Goal: Task Accomplishment & Management: Complete application form

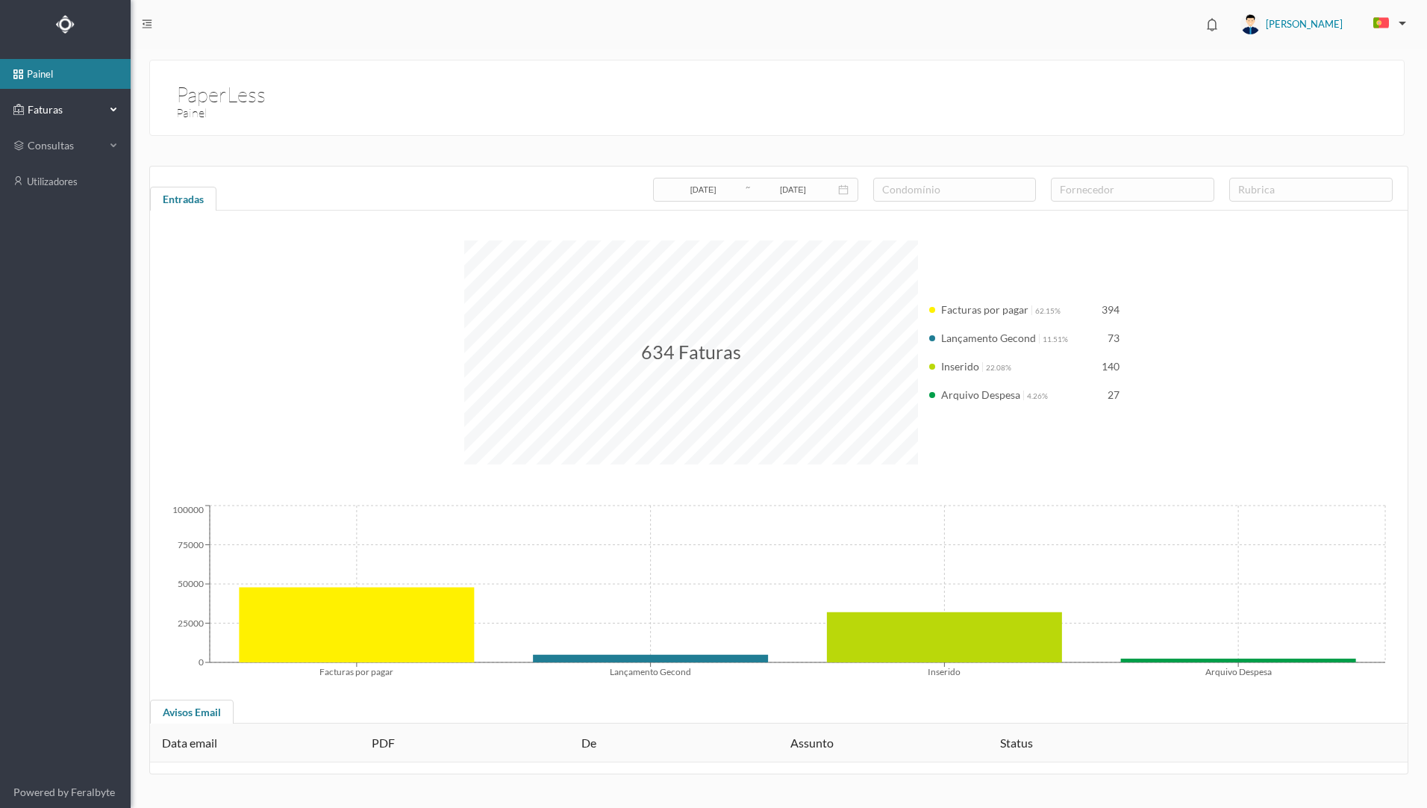
click at [76, 113] on span "Faturas" at bounding box center [65, 109] width 82 height 15
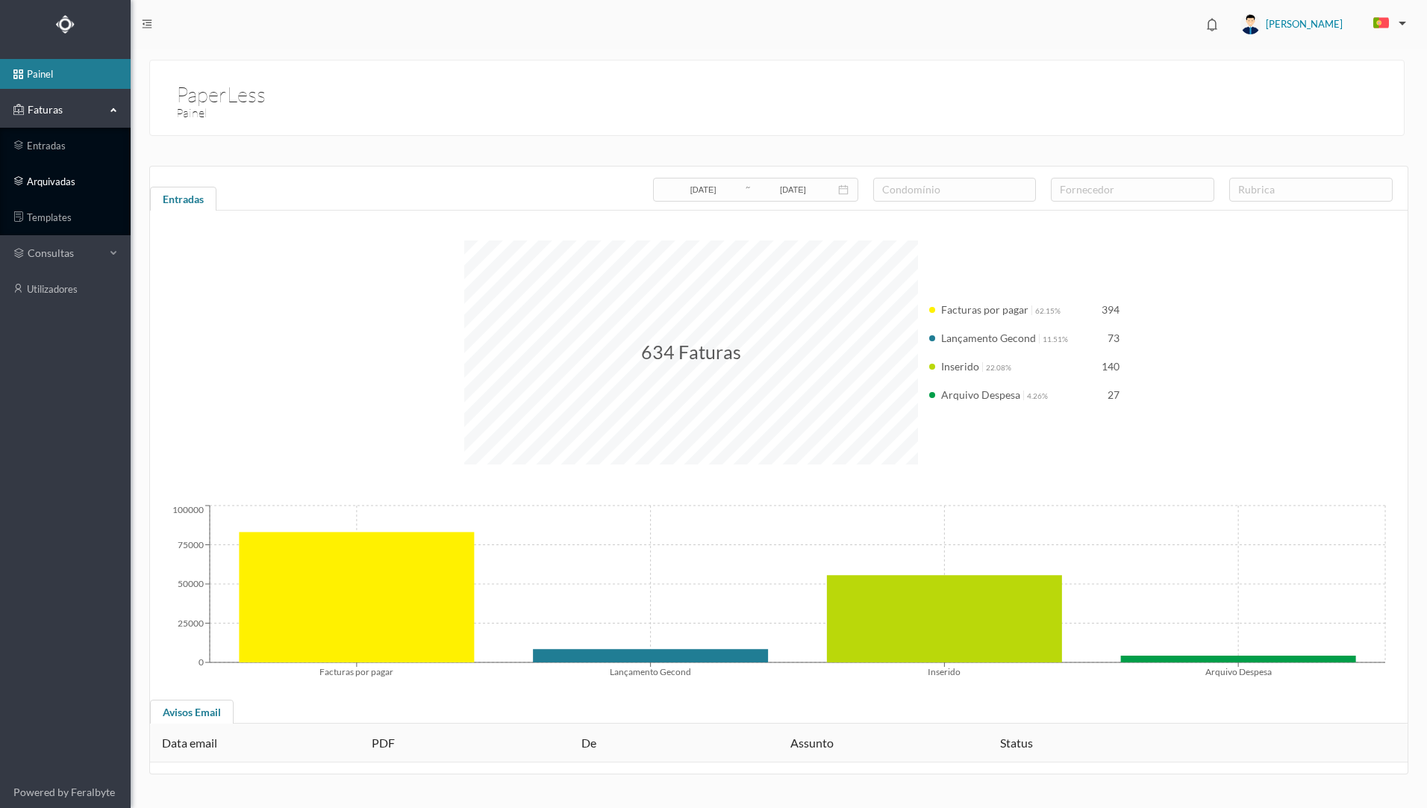
click at [72, 180] on link "arquivadas" at bounding box center [65, 181] width 131 height 30
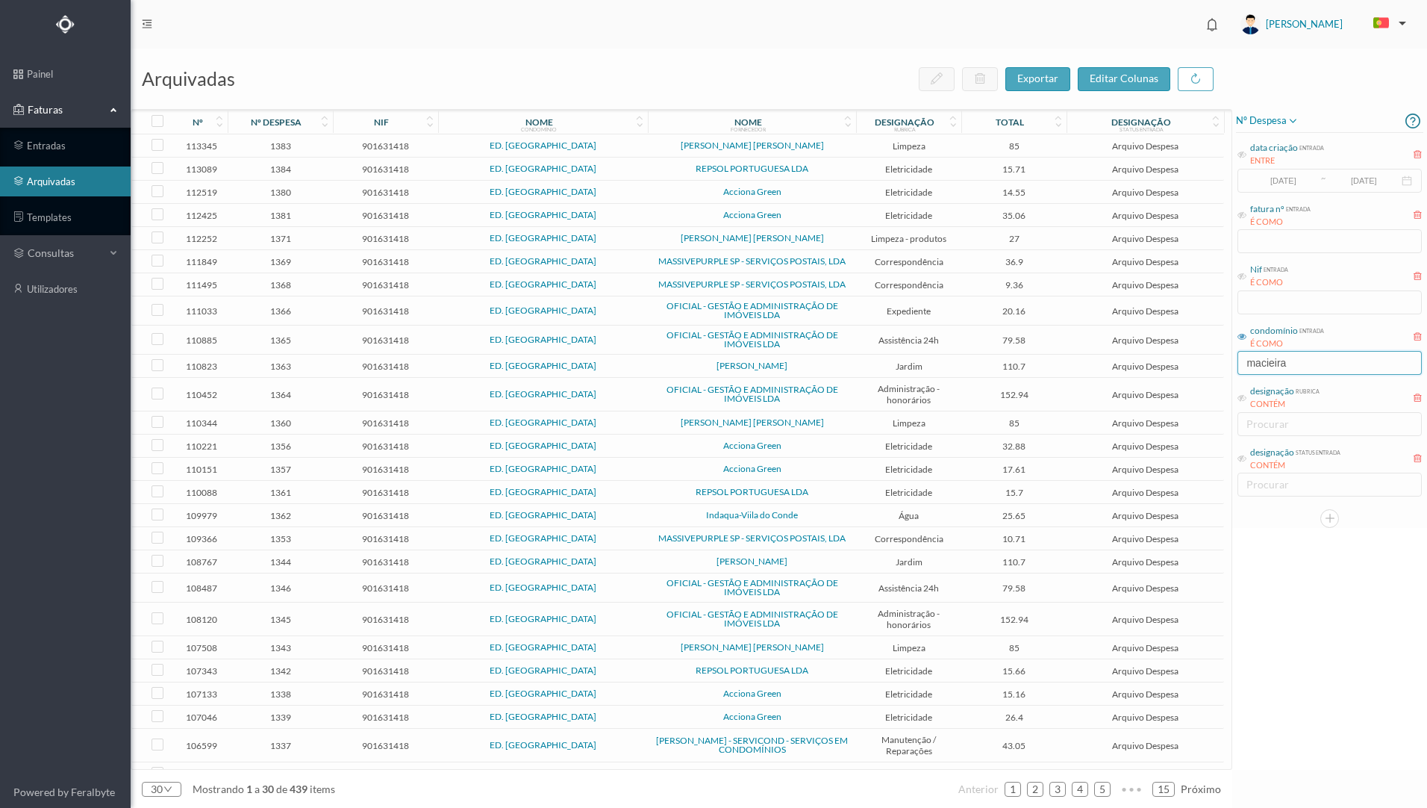
drag, startPoint x: 1297, startPoint y: 367, endPoint x: 1218, endPoint y: 365, distance: 78.4
click at [1218, 365] on div "arquivadas exportar editar colunas nº nº despesa nif nome condomínio nome forne…" at bounding box center [779, 428] width 1297 height 759
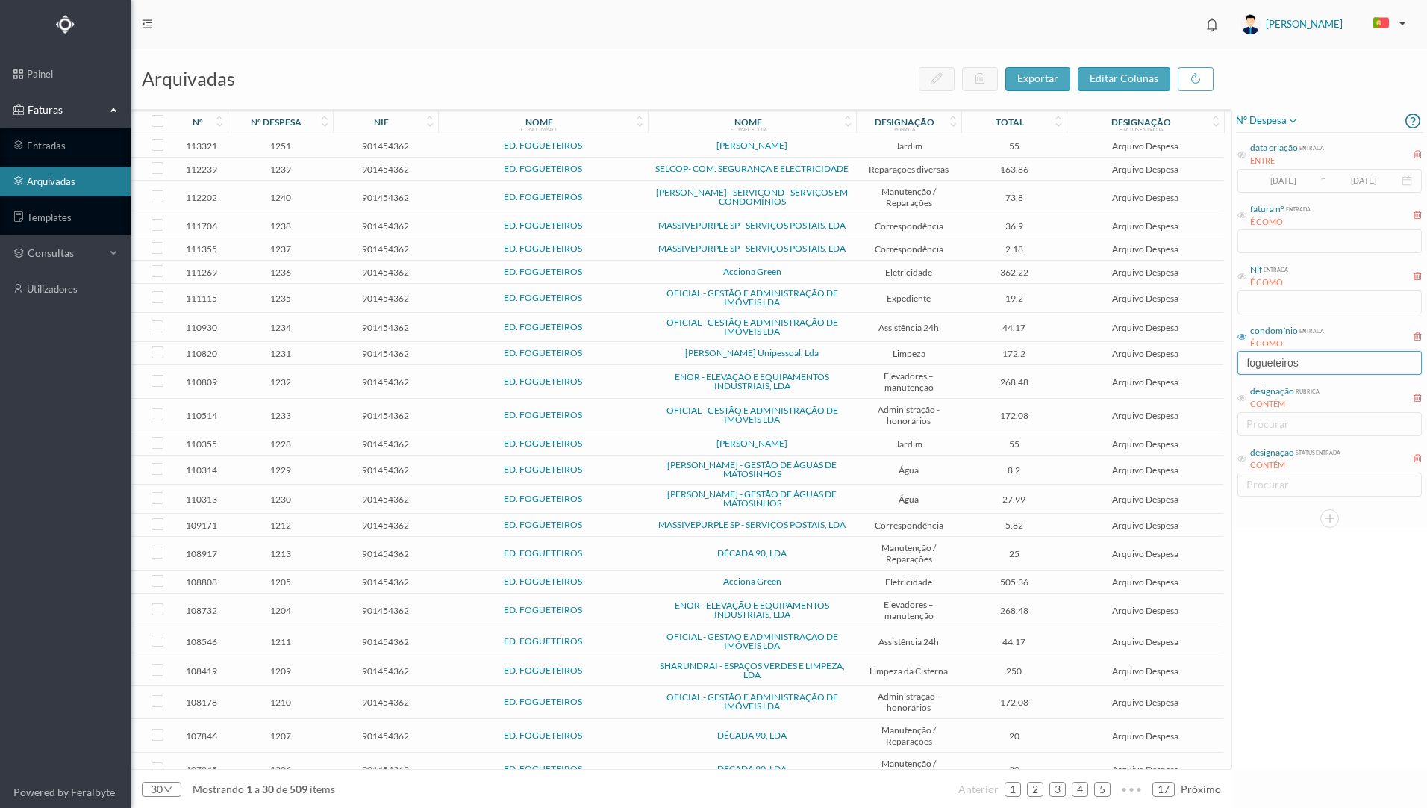
scroll to position [221, 0]
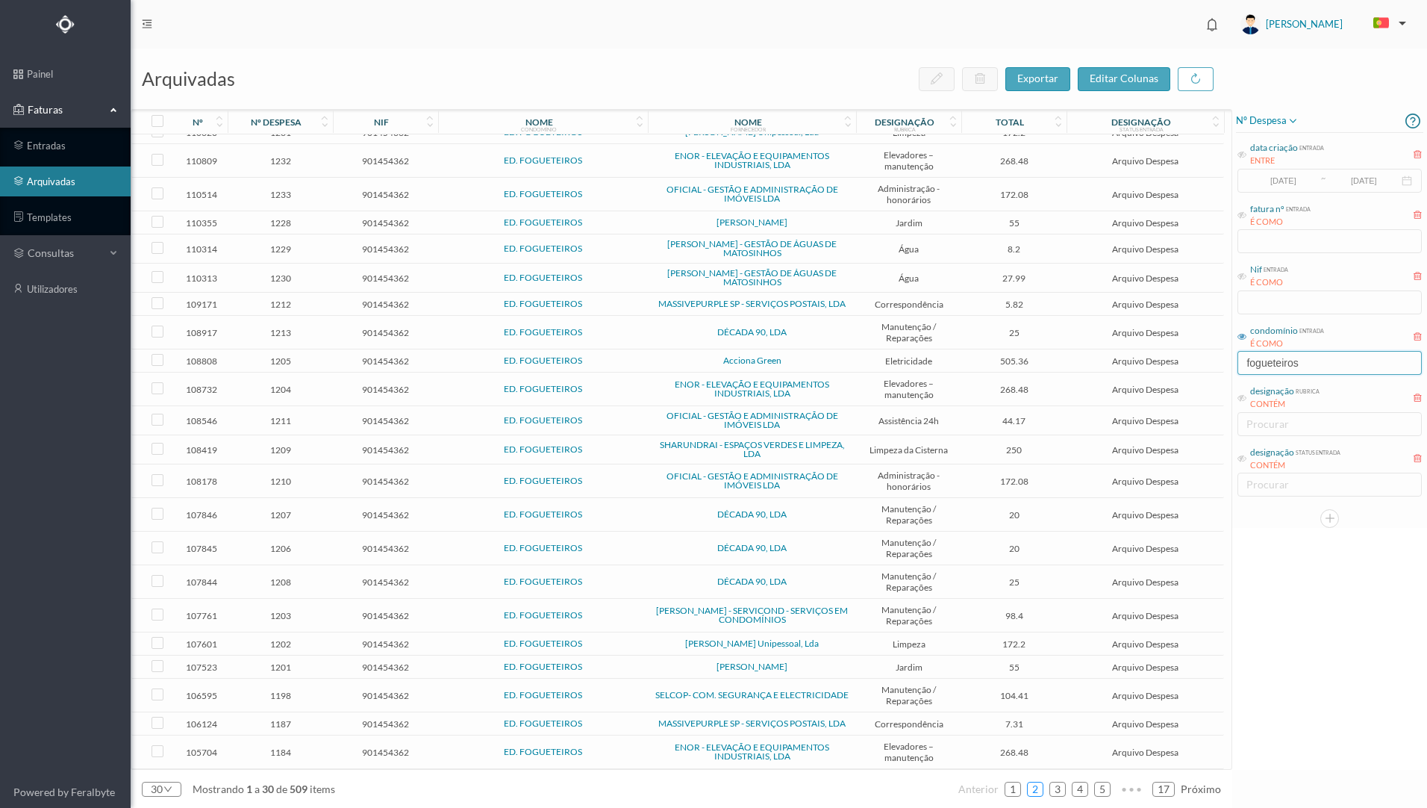
type input "fogueteiros"
drag, startPoint x: 1037, startPoint y: 792, endPoint x: 1023, endPoint y: 794, distance: 14.3
click at [1038, 792] on link "2" at bounding box center [1035, 789] width 15 height 22
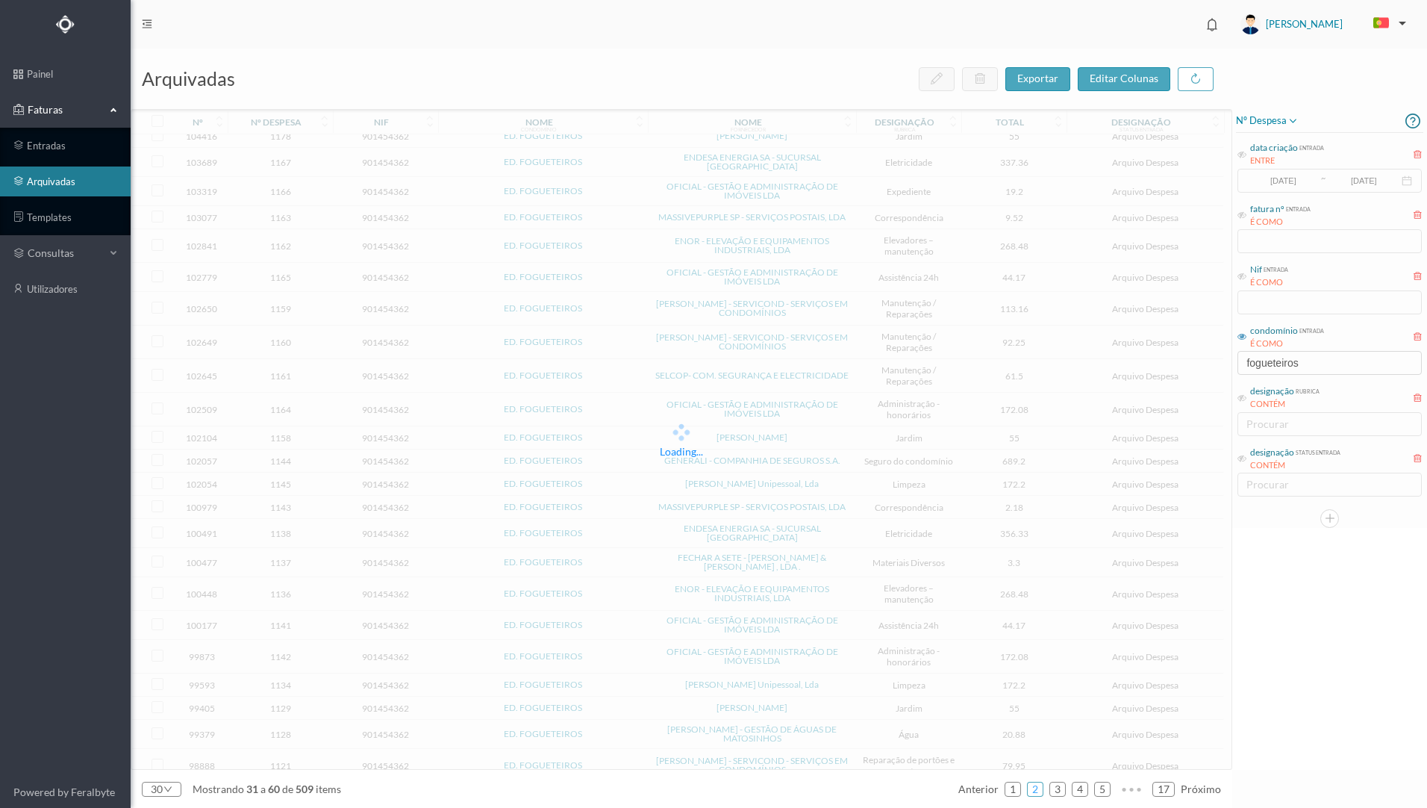
scroll to position [217, 0]
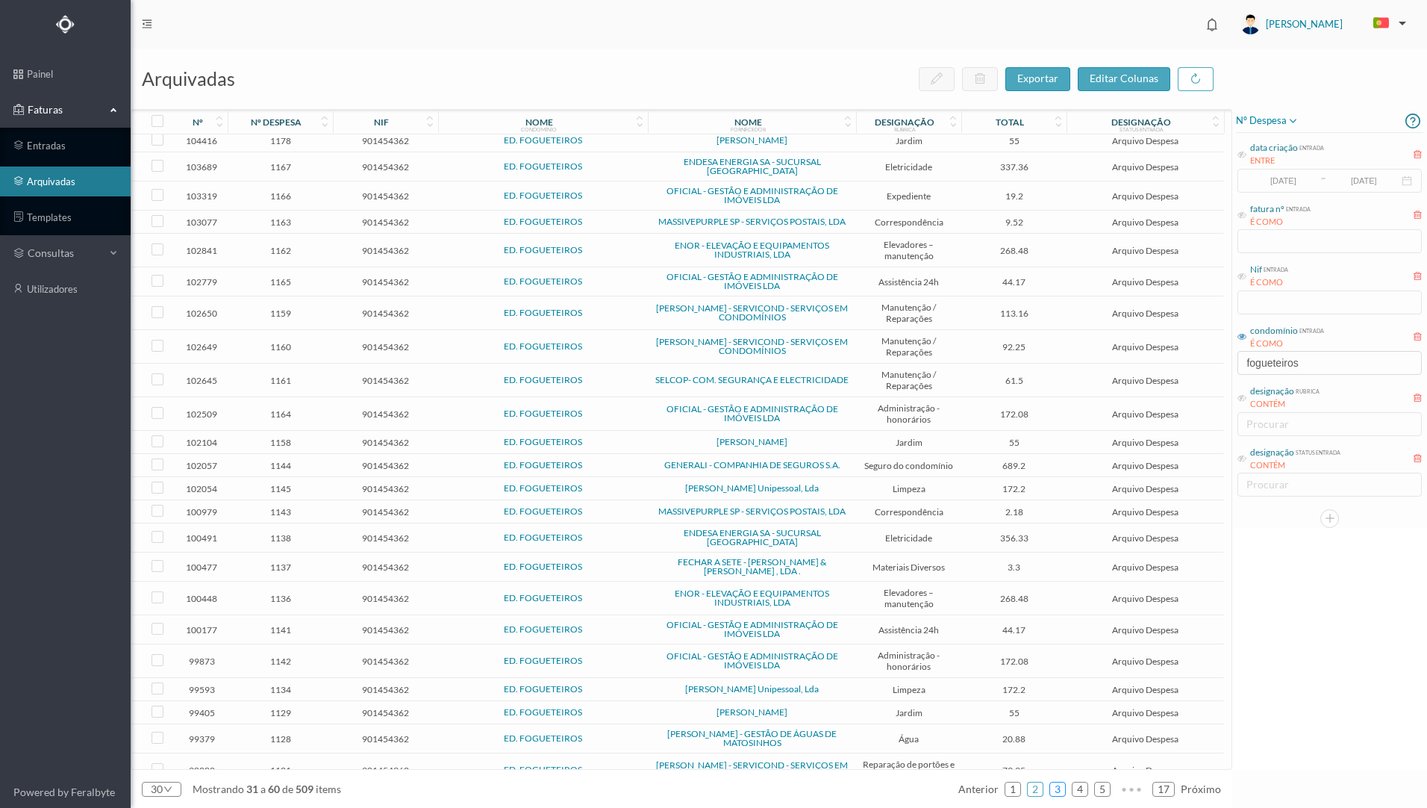
click at [1059, 792] on link "3" at bounding box center [1057, 789] width 15 height 22
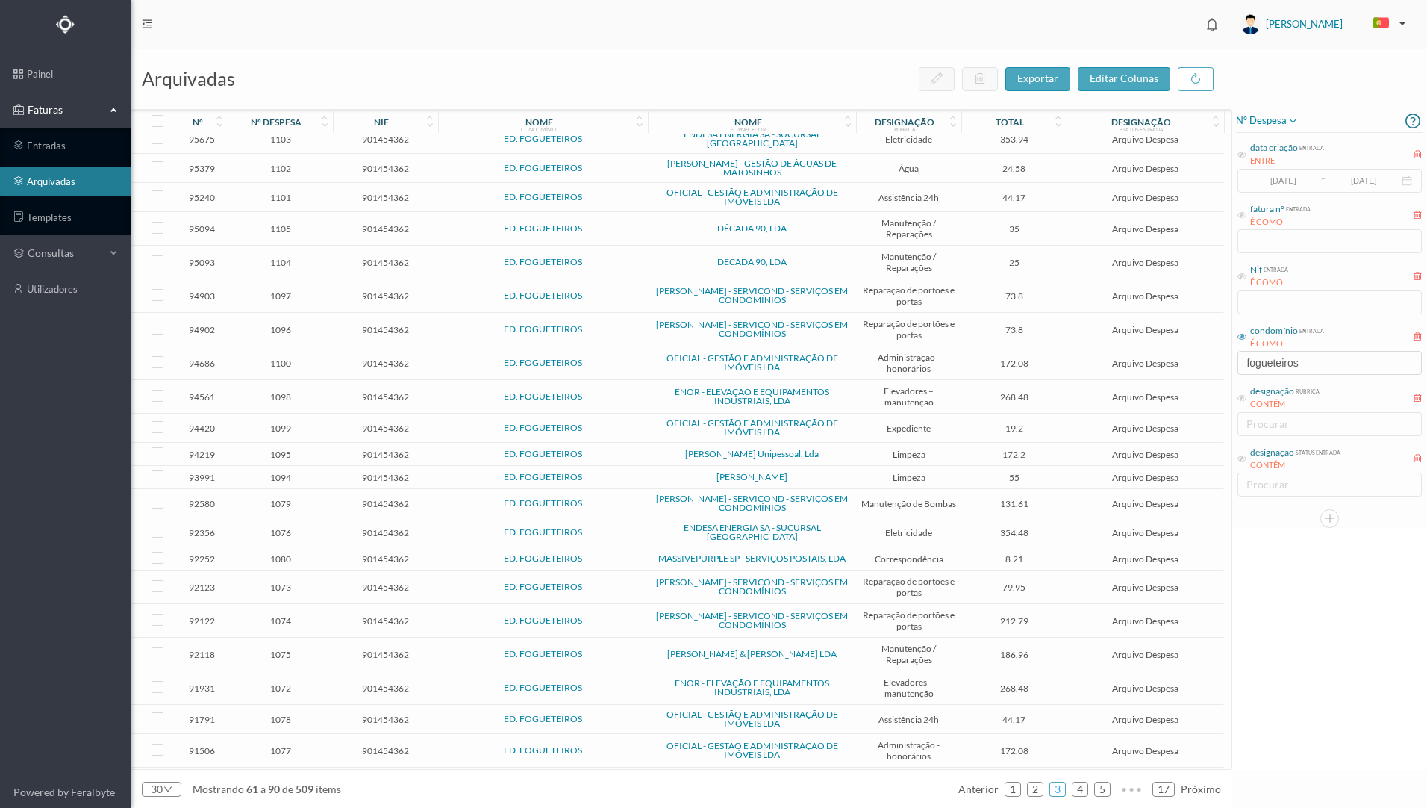
scroll to position [231, 0]
click at [1079, 788] on link "4" at bounding box center [1080, 789] width 15 height 22
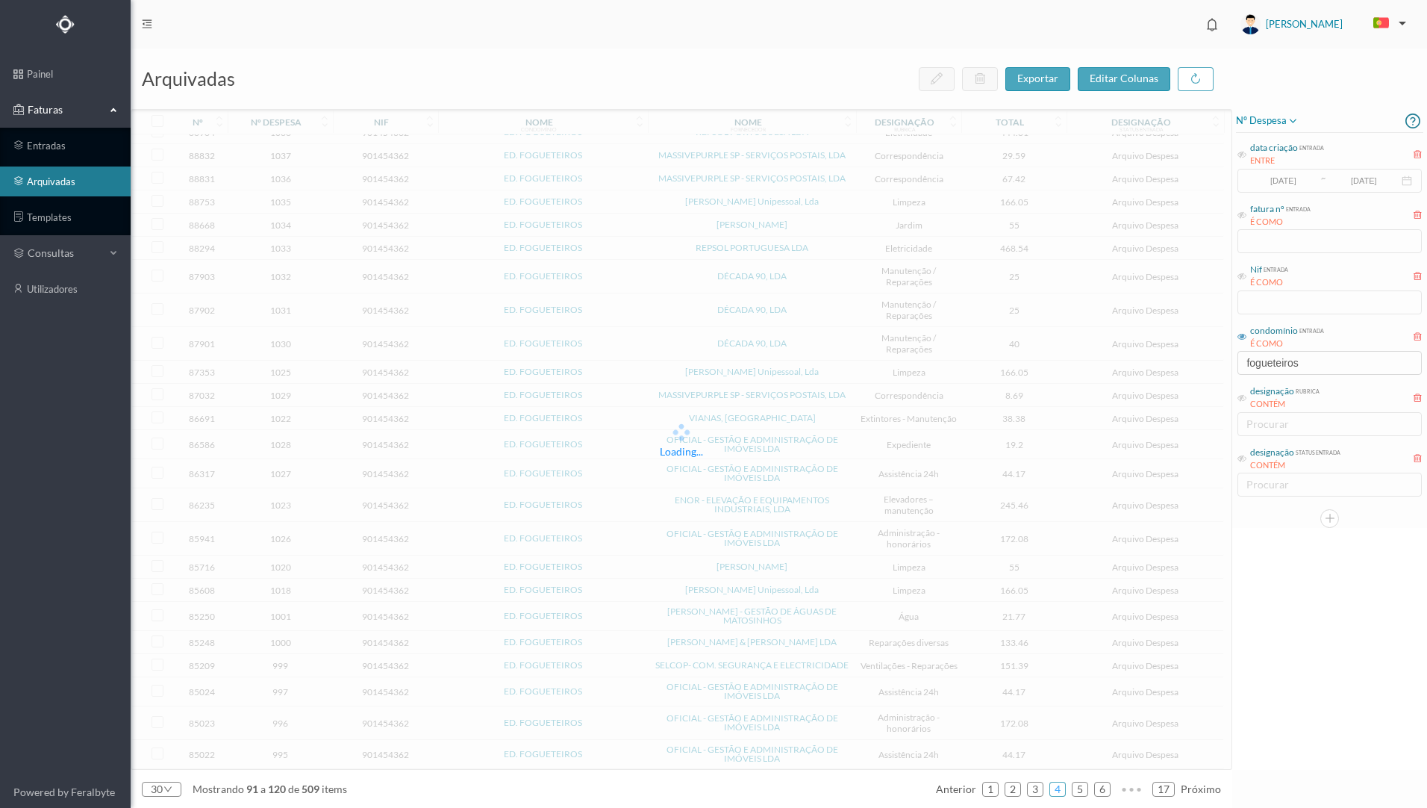
scroll to position [196, 0]
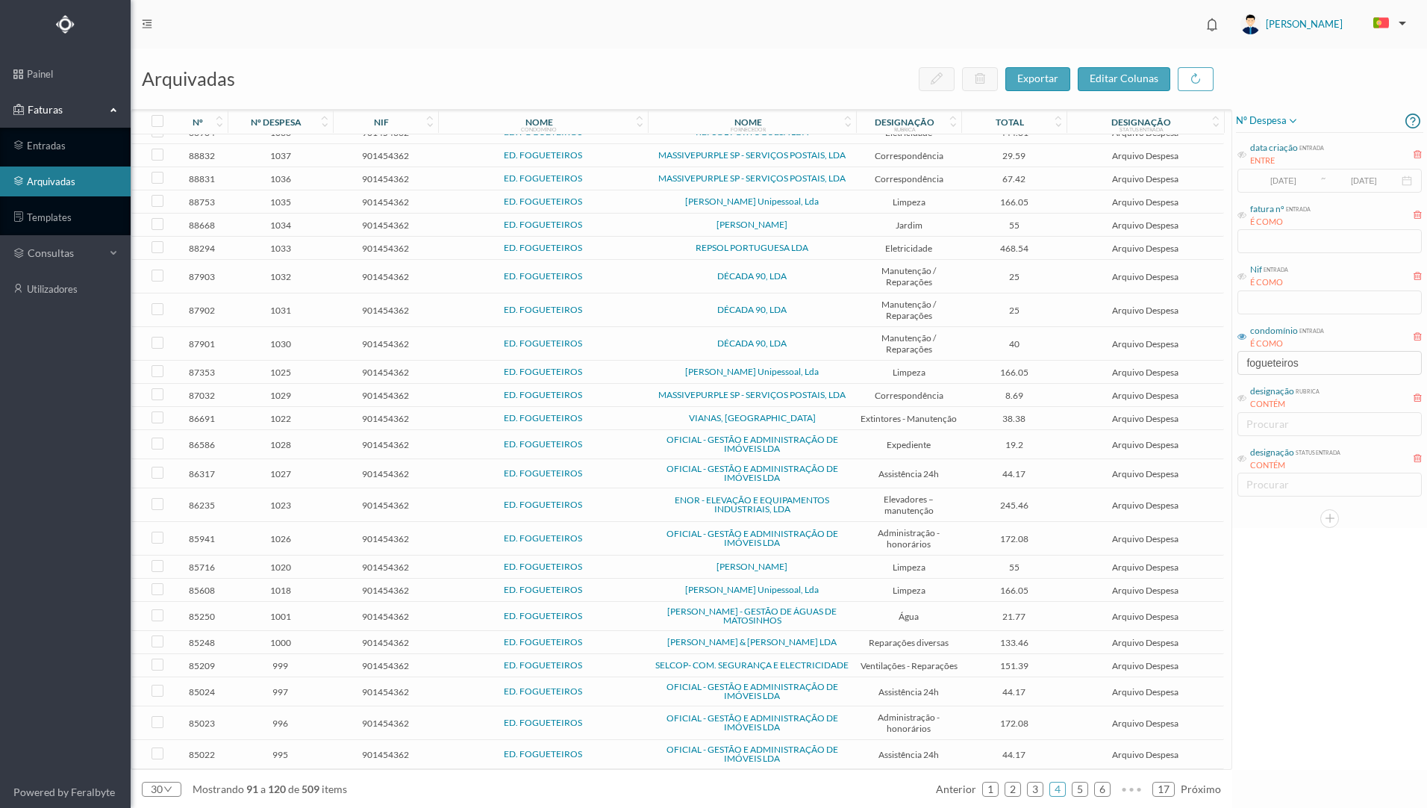
click at [695, 340] on td "DÉCADA 90, LDA" at bounding box center [752, 344] width 208 height 34
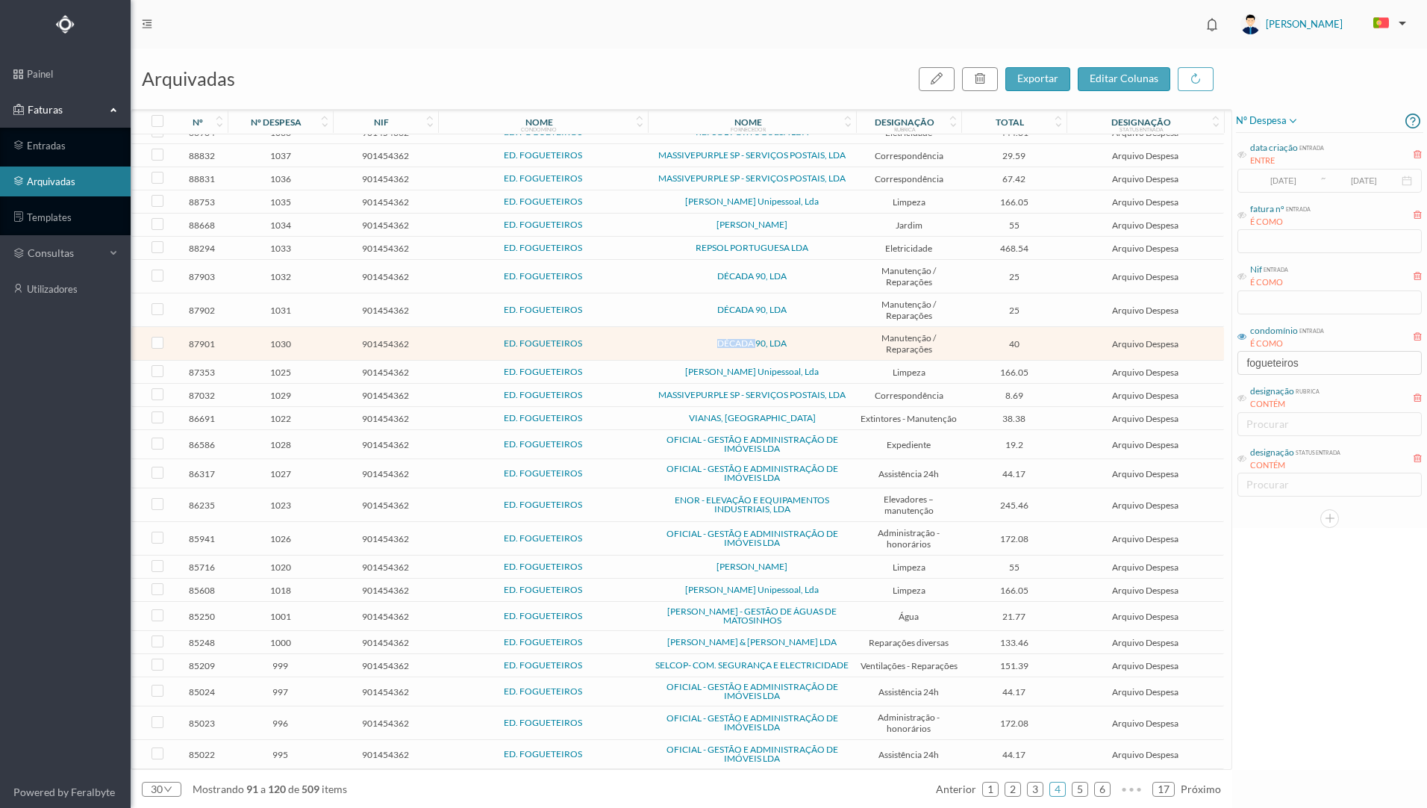
click at [695, 340] on td "DÉCADA 90, LDA" at bounding box center [752, 344] width 208 height 34
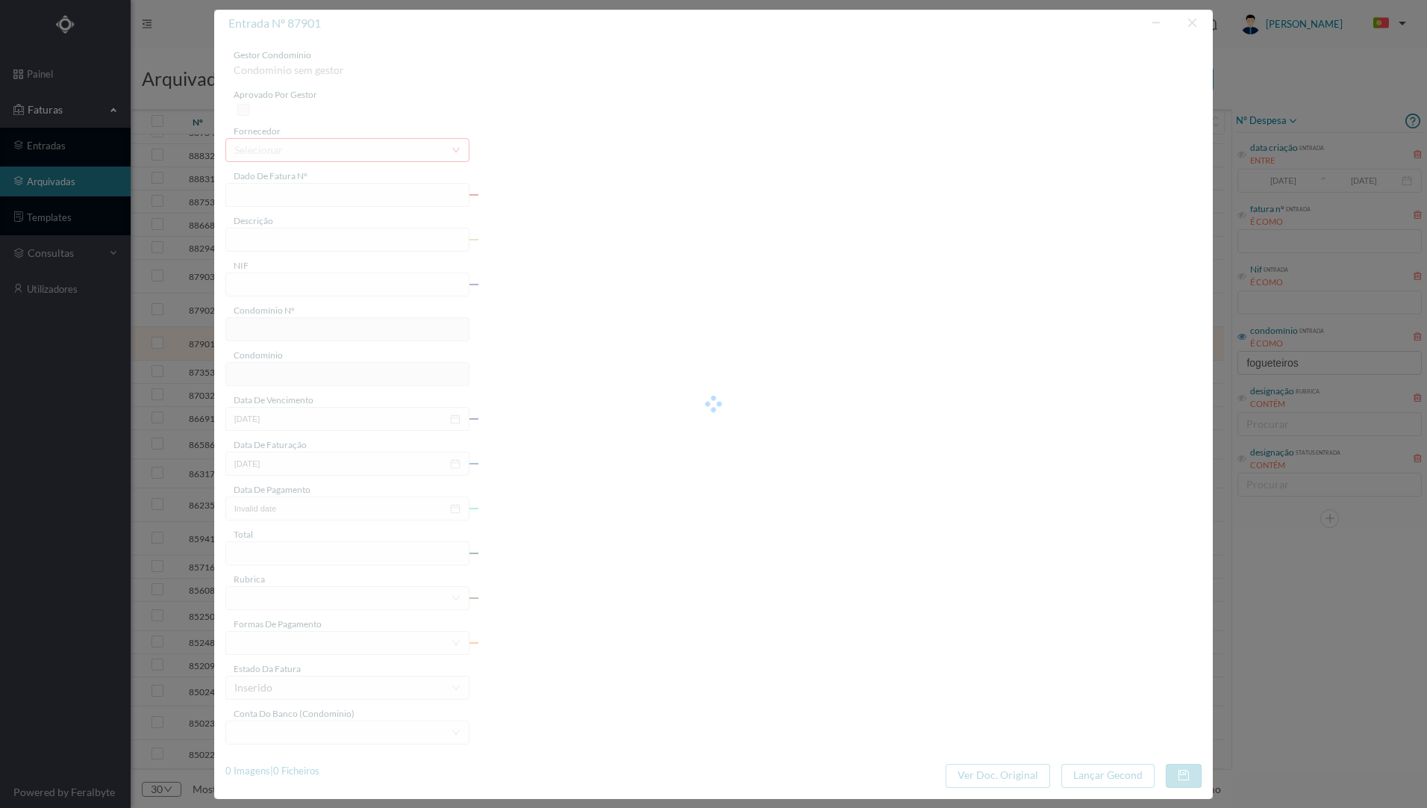
type input "FT 2024A1/1491"
type input "LIMPEZA TERRAÇO E ESCOAMENTOS"
type input "901454362"
type input "[DATE]"
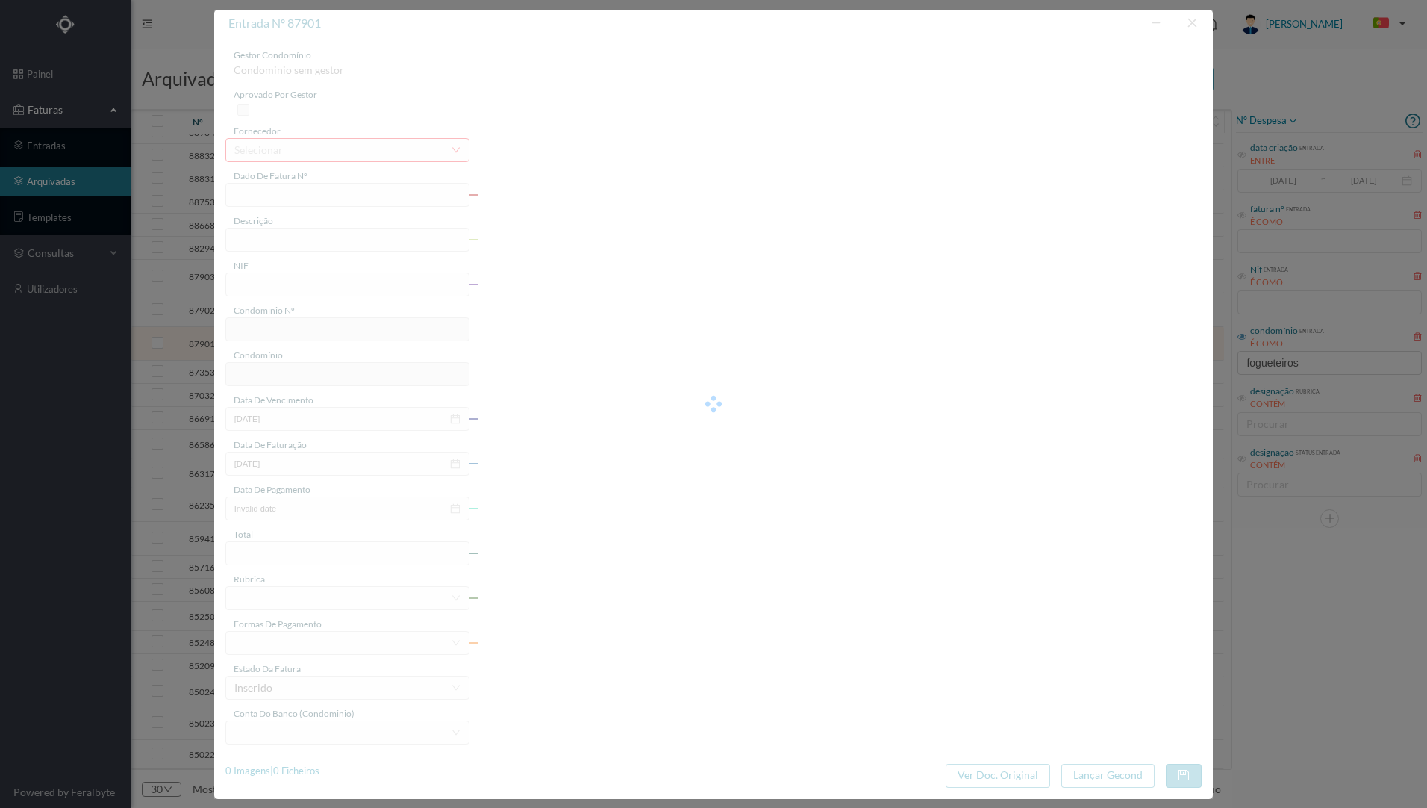
type input "[DATE]"
type input "40.00"
type input "650"
type input "ED. FOGUETEIROS"
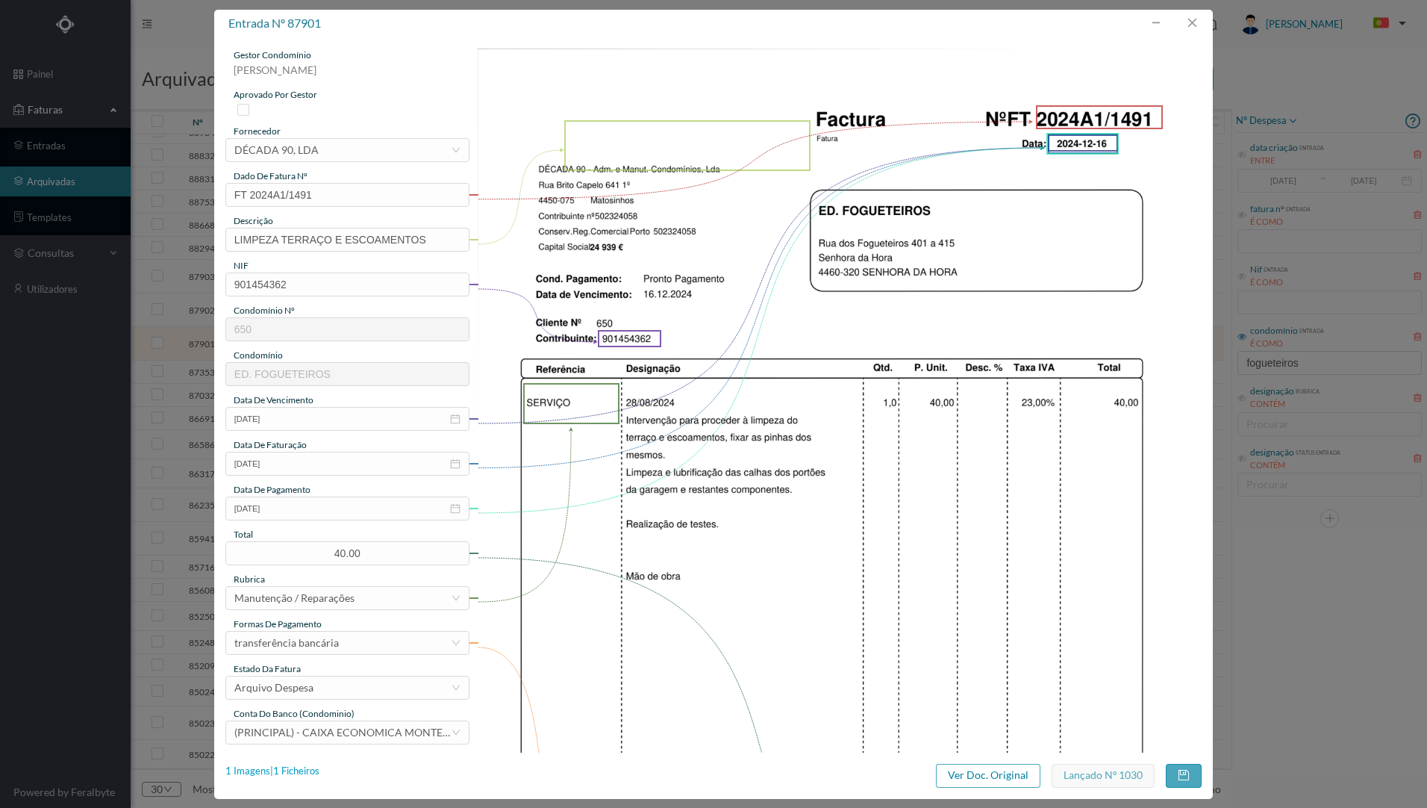
click at [304, 770] on div "1 Imagens | 1 Ficheiros" at bounding box center [272, 771] width 94 height 15
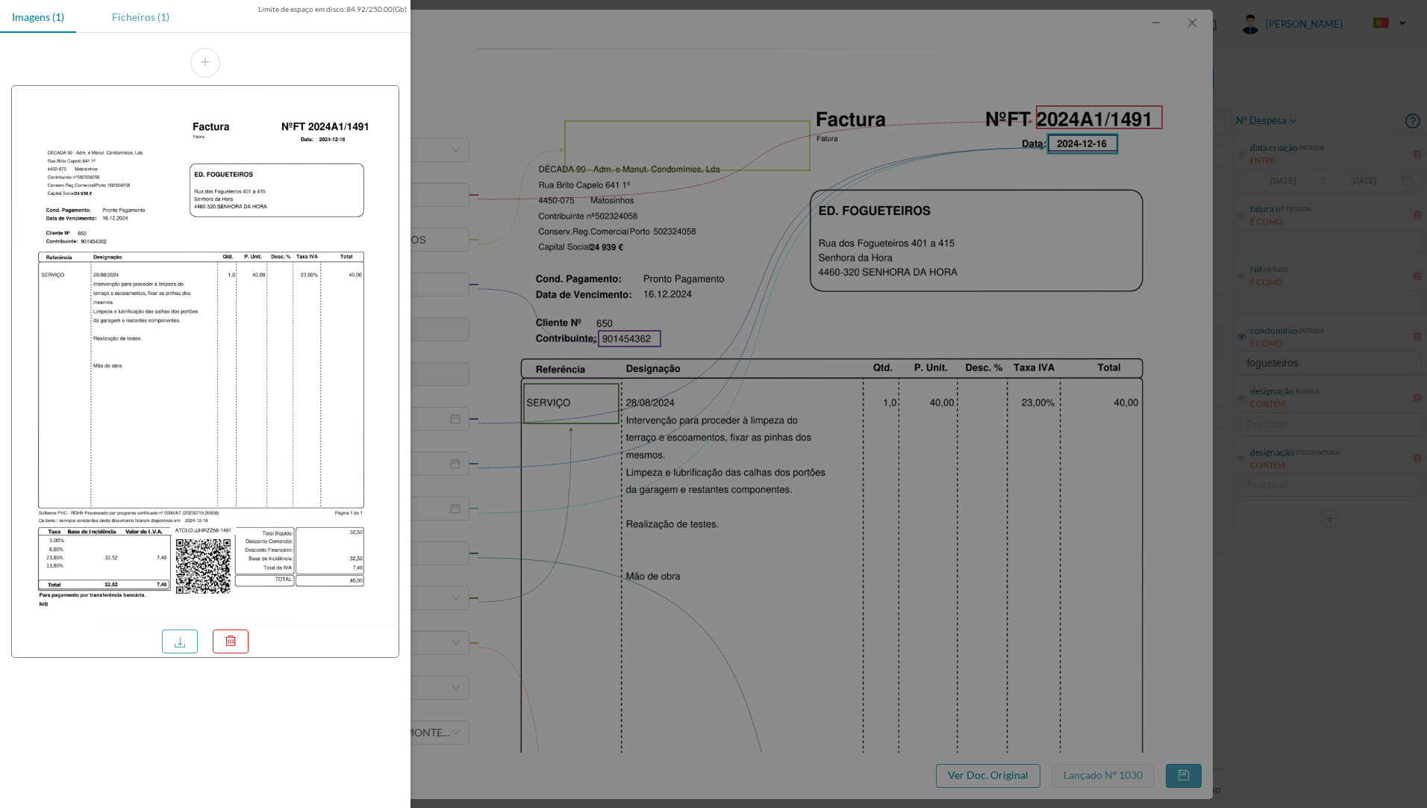
click at [146, 17] on div "Ficheiros (1)" at bounding box center [140, 17] width 81 height 34
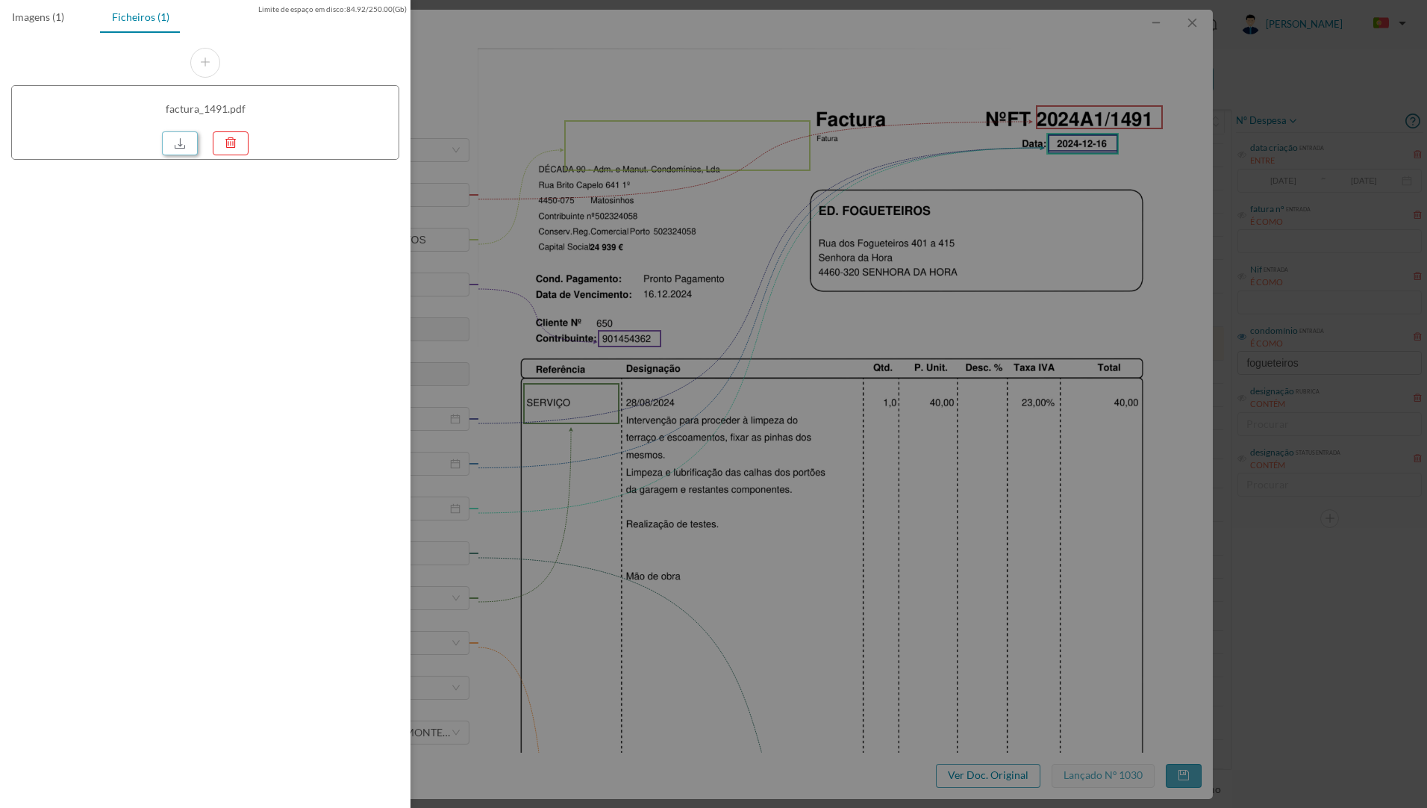
click at [180, 143] on link at bounding box center [180, 143] width 36 height 24
drag, startPoint x: 997, startPoint y: 328, endPoint x: 1068, endPoint y: 249, distance: 105.7
click at [997, 323] on div at bounding box center [713, 404] width 1427 height 808
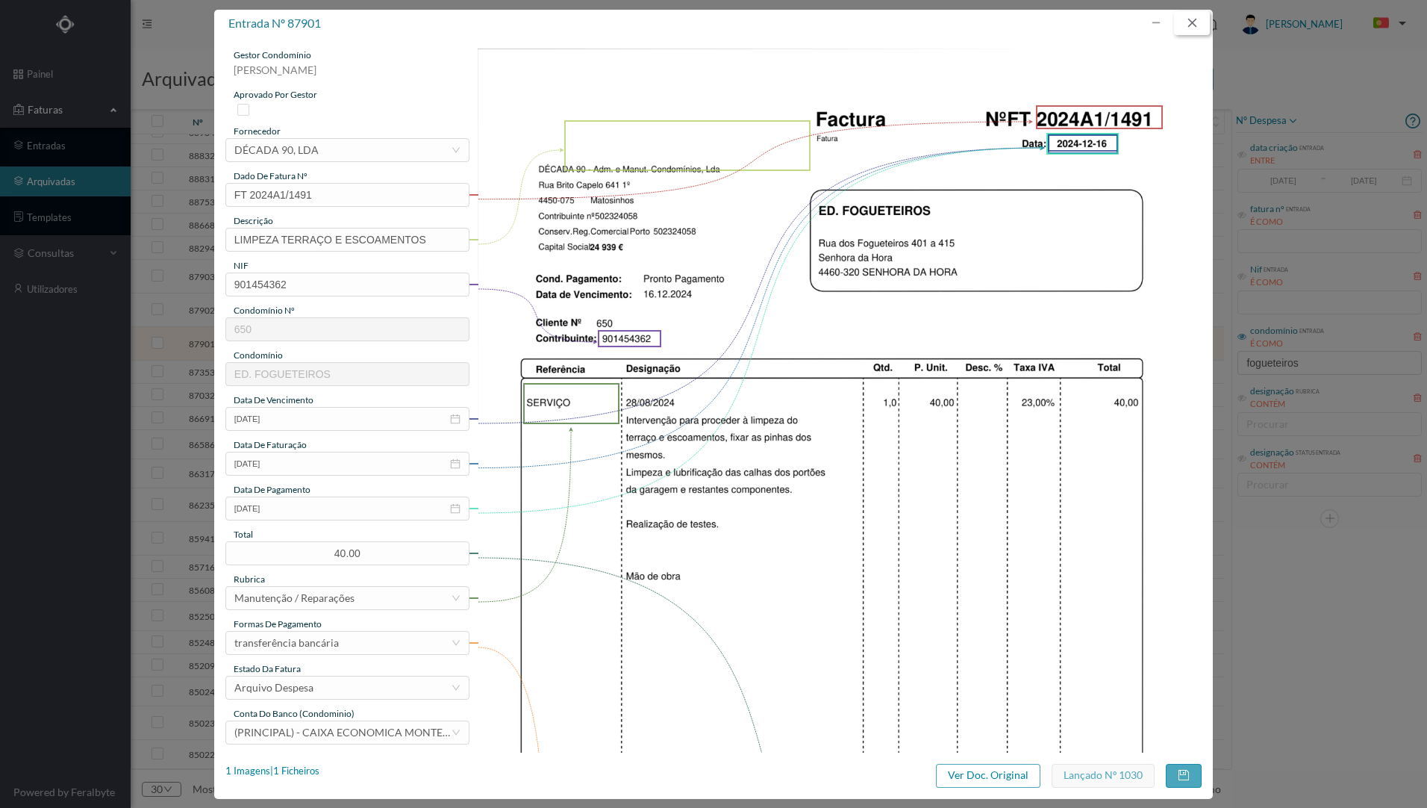
click at [1192, 24] on button "button" at bounding box center [1192, 23] width 36 height 24
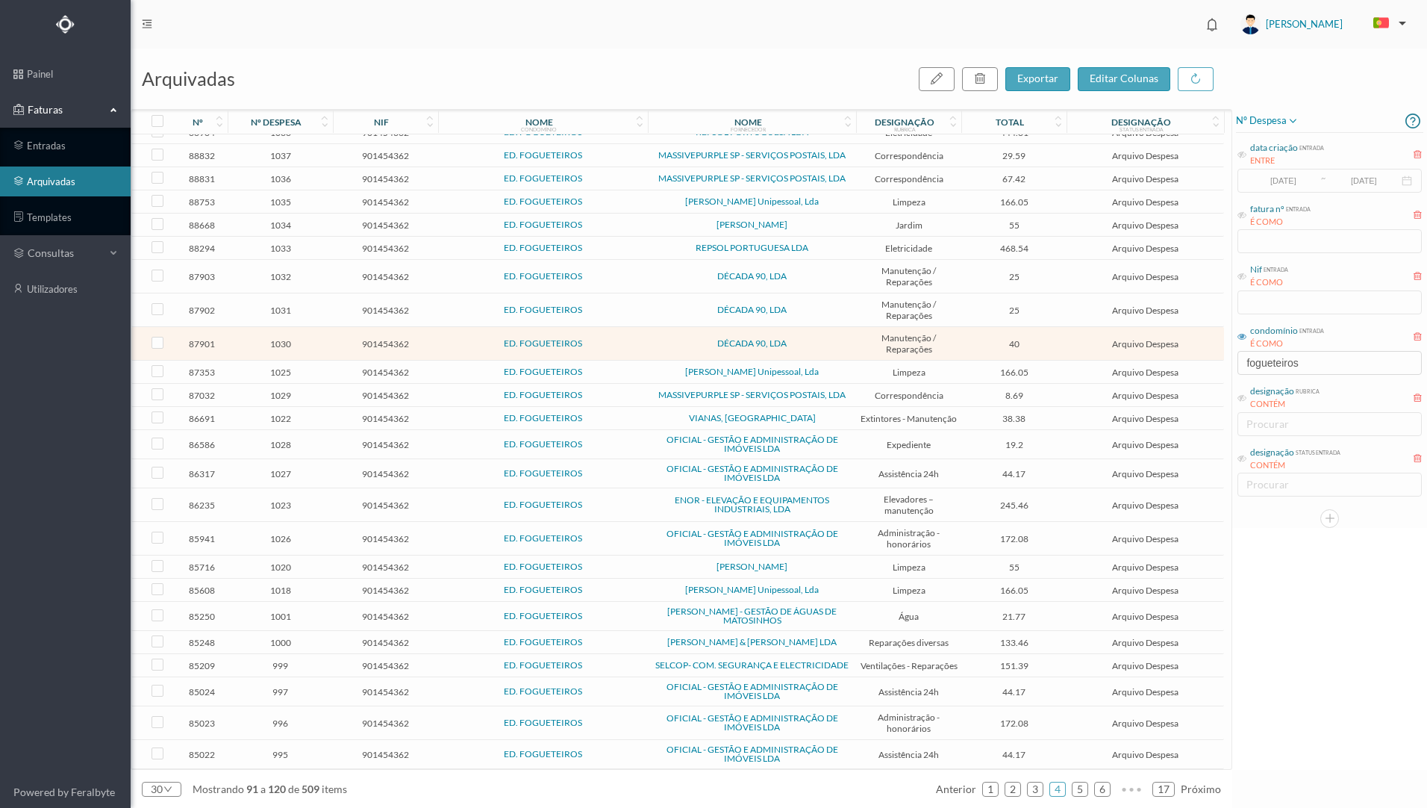
click at [664, 308] on td "DÉCADA 90, LDA" at bounding box center [752, 310] width 208 height 34
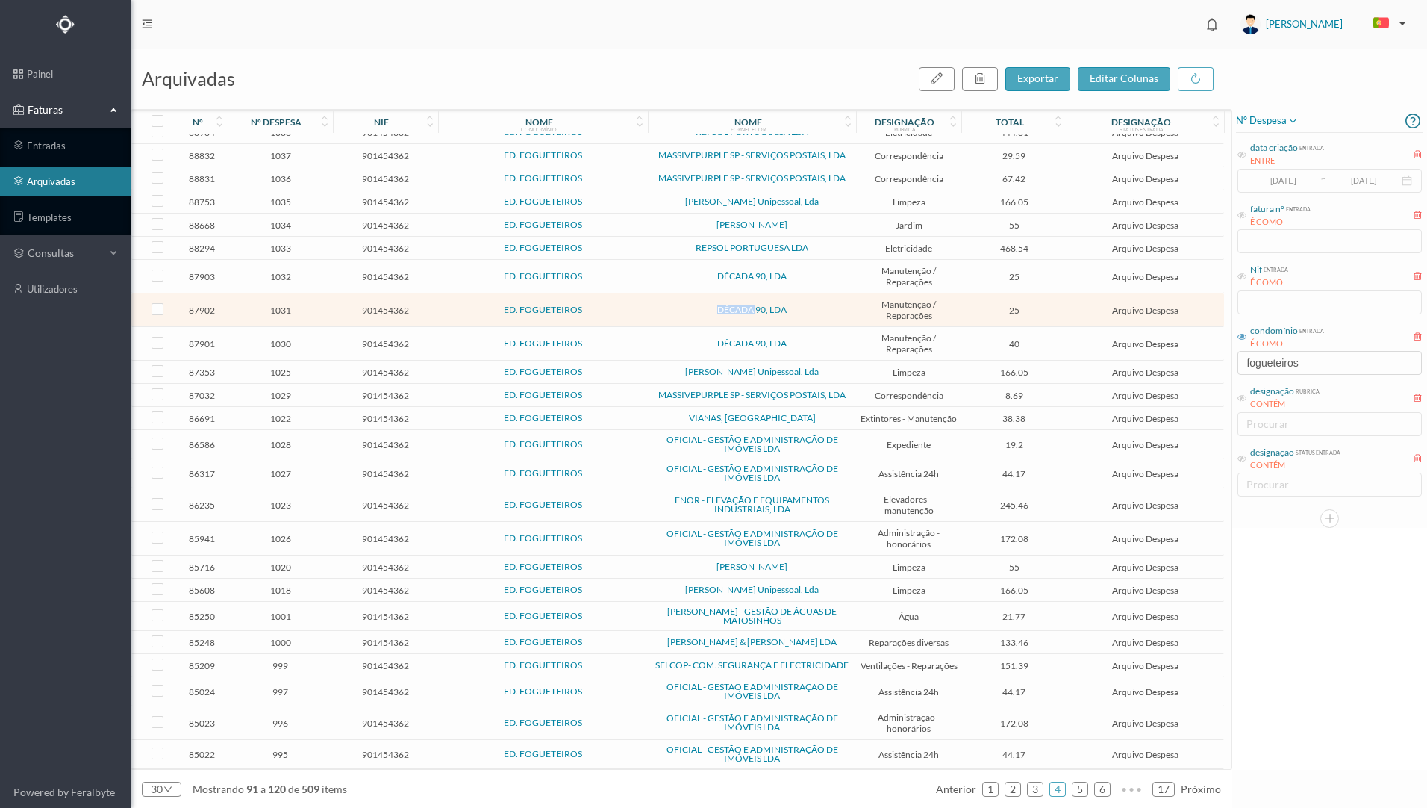
click at [664, 308] on td "DÉCADA 90, LDA" at bounding box center [752, 310] width 208 height 34
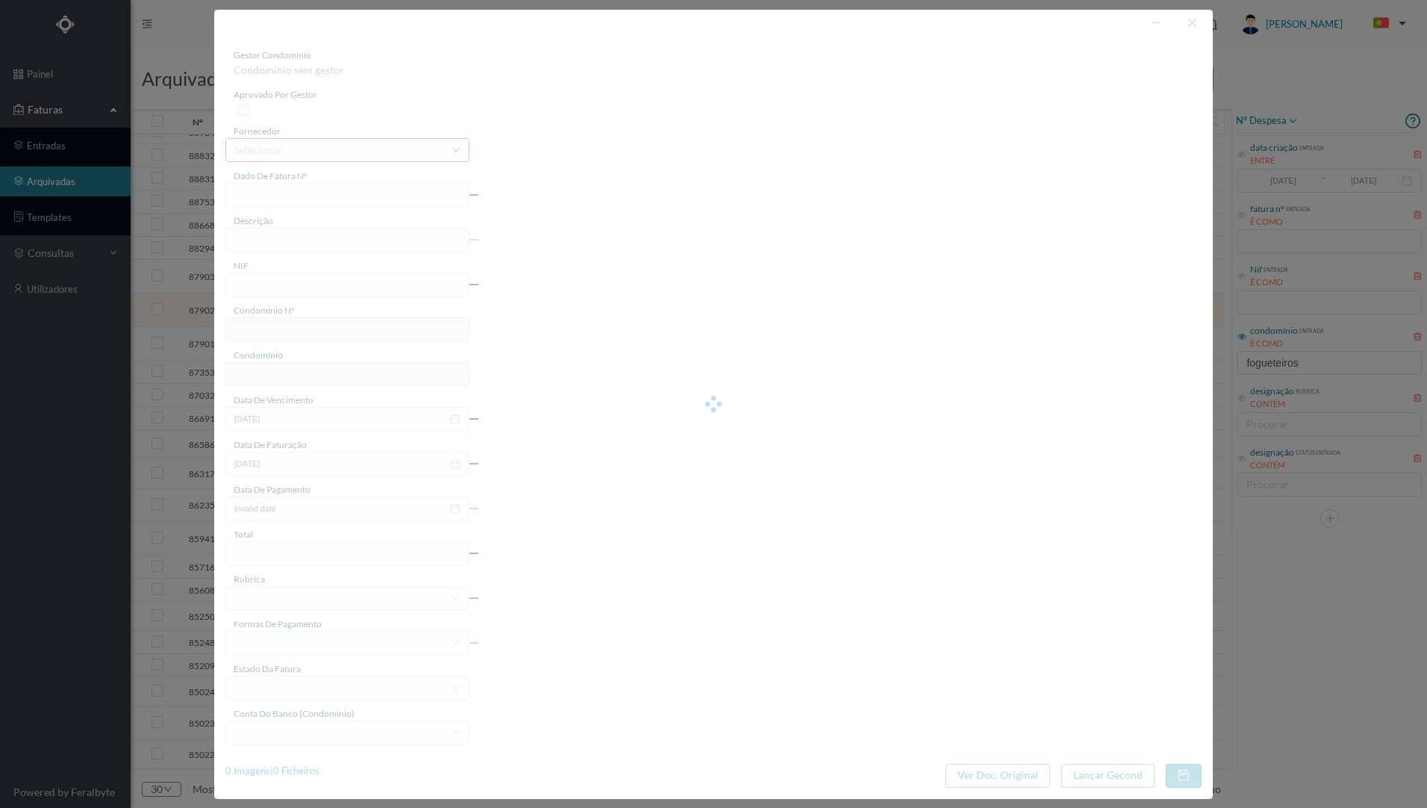
type input "FT 2024A1/1492"
type input "LIMPEZA ESCOAMENTOS TERRAÇO"
type input "901454362"
type input "[DATE]"
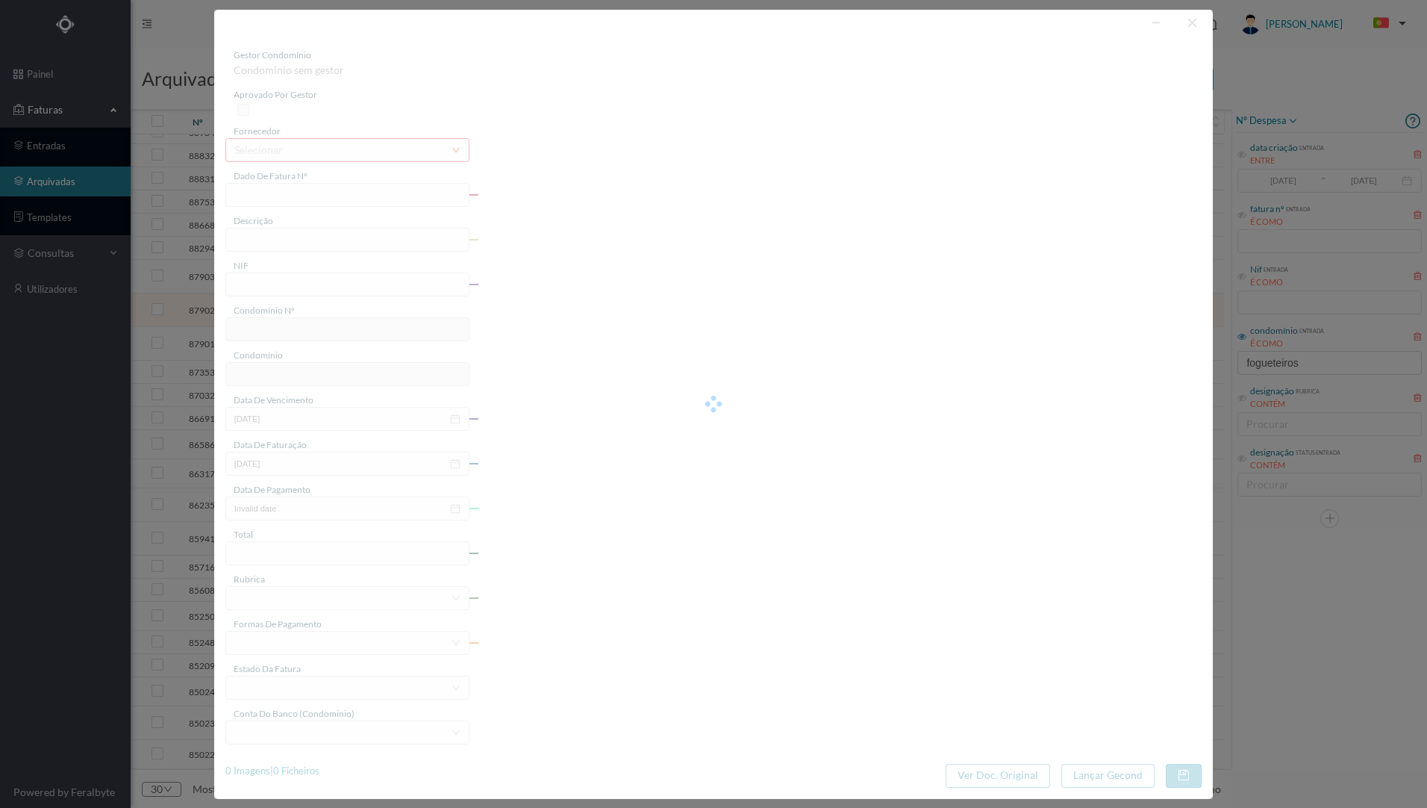
type input "[DATE]"
type input "25.00"
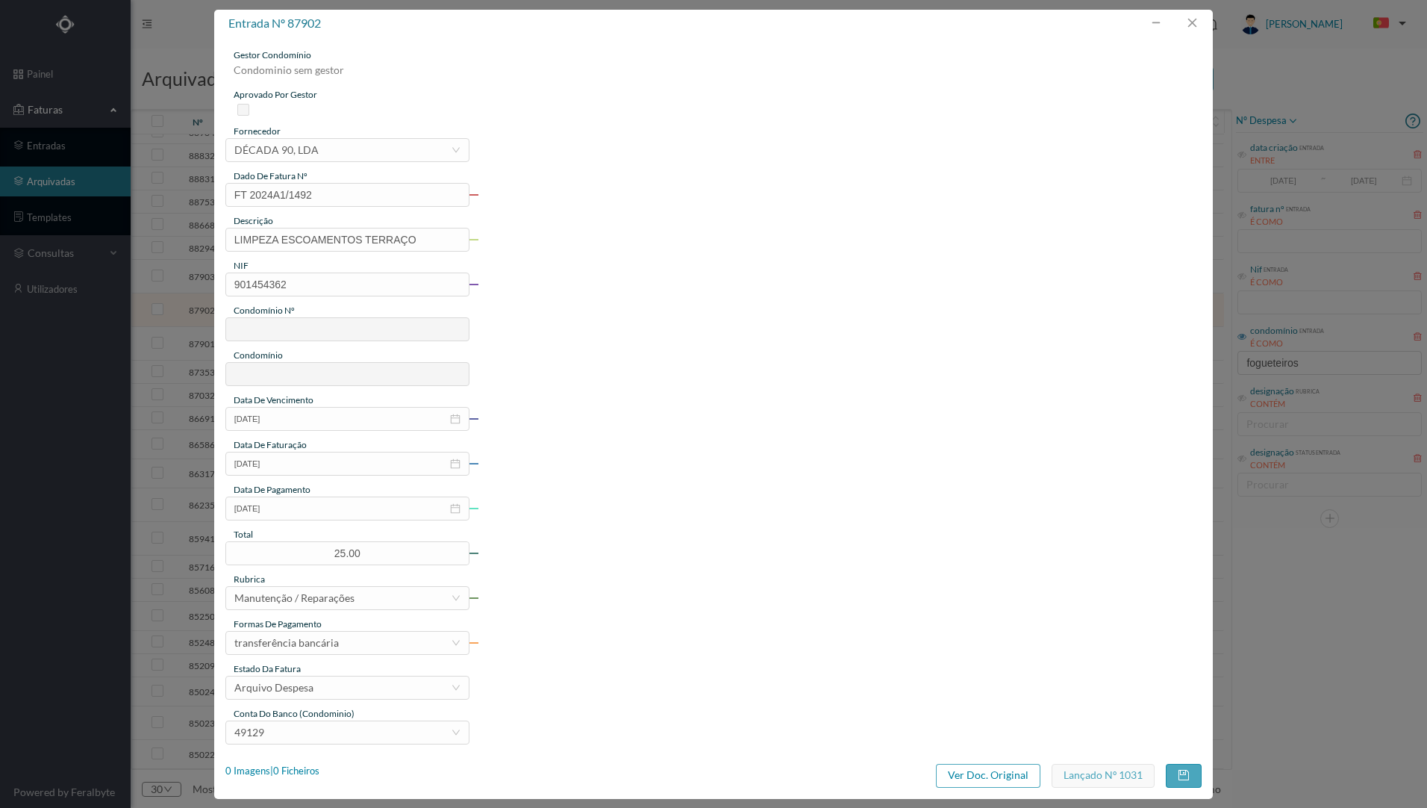
type input "650"
type input "ED. FOGUETEIROS"
